Goal: Complete application form

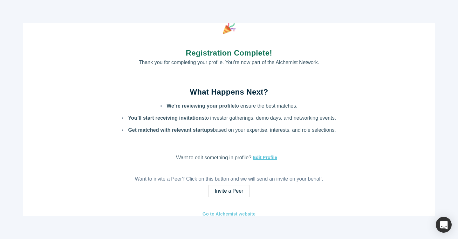
click at [243, 215] on link "Go to Alchemist website" at bounding box center [229, 214] width 54 height 7
click at [269, 159] on button "Edit Profile" at bounding box center [264, 157] width 26 height 7
select select "US"
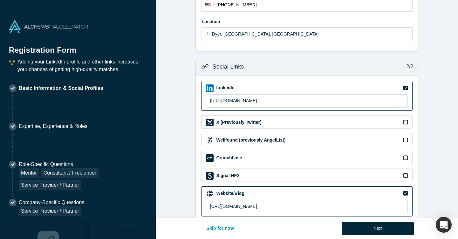
scroll to position [211, 0]
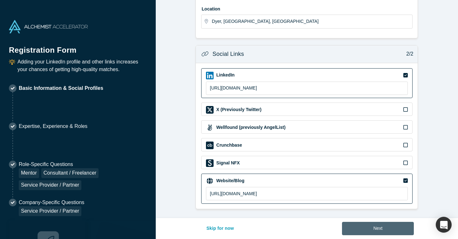
click at [379, 230] on button "Next" at bounding box center [378, 228] width 72 height 13
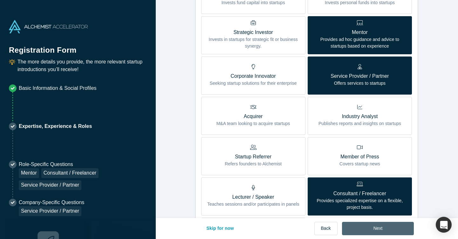
scroll to position [0, 0]
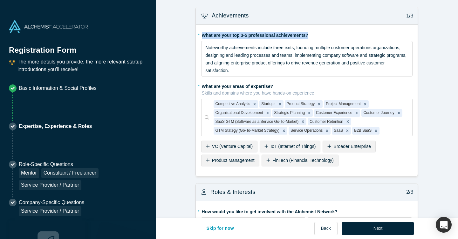
drag, startPoint x: 320, startPoint y: 36, endPoint x: 197, endPoint y: 37, distance: 122.6
click at [197, 37] on div "* What are your top 3-5 professional achievements? Noteworthy achievements incl…" at bounding box center [307, 100] width 222 height 151
copy label "What are your top 3-5 professional achievements?"
